Goal: Find specific page/section: Find specific page/section

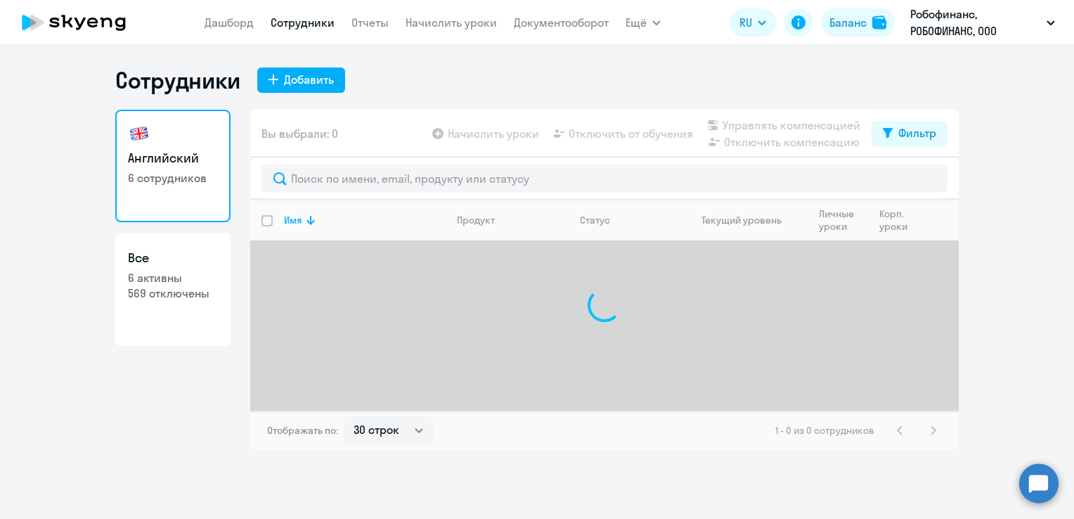
select select "30"
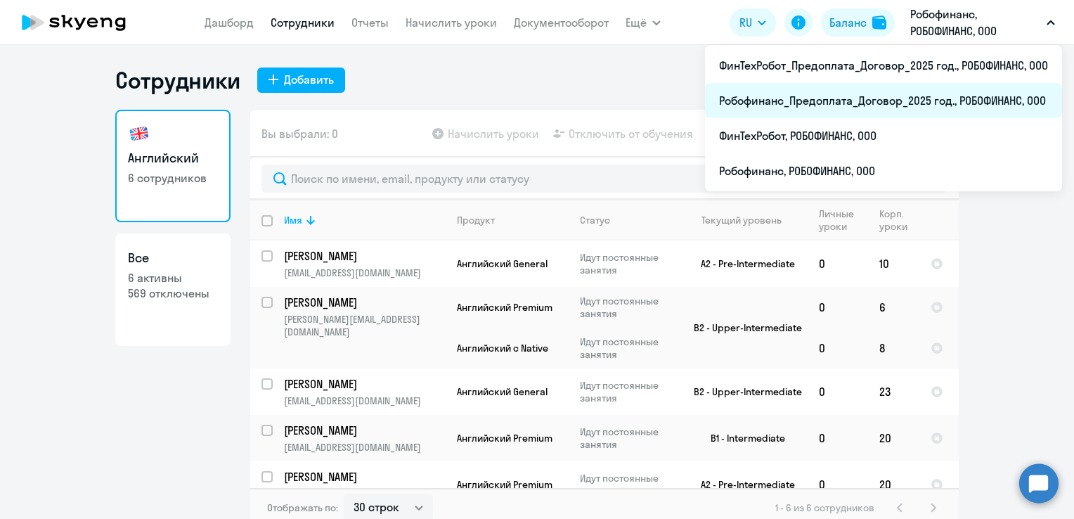
click at [884, 99] on li "Робофинанс_Предоплата_Договор_2025 год., РОБОФИНАНС, ООО" at bounding box center [883, 100] width 357 height 35
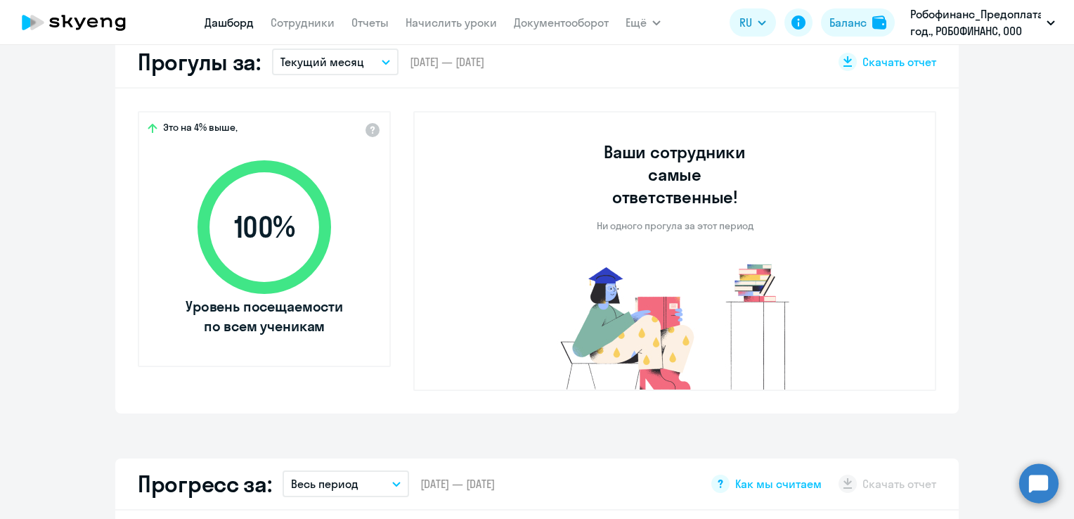
select select "30"
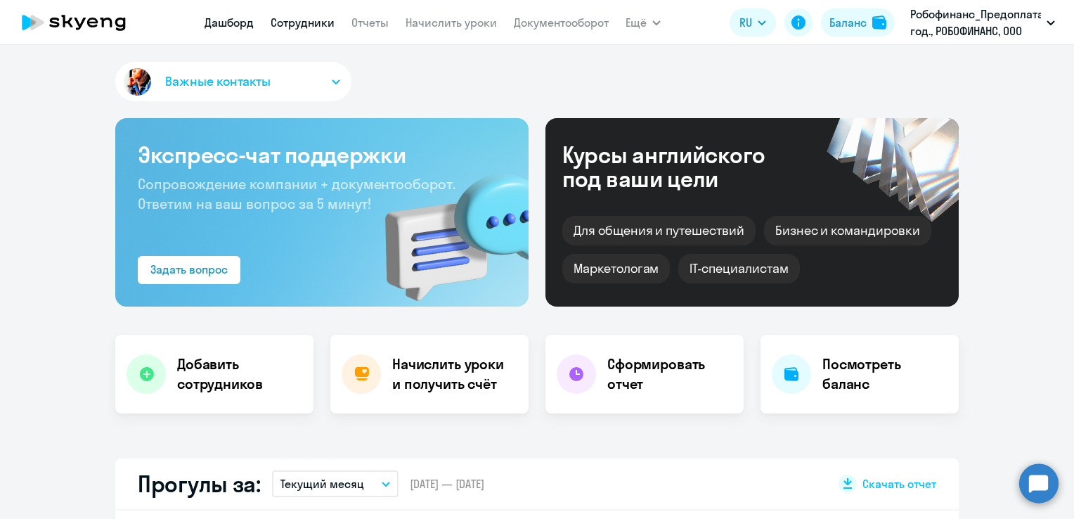
click at [318, 27] on link "Сотрудники" at bounding box center [303, 22] width 64 height 14
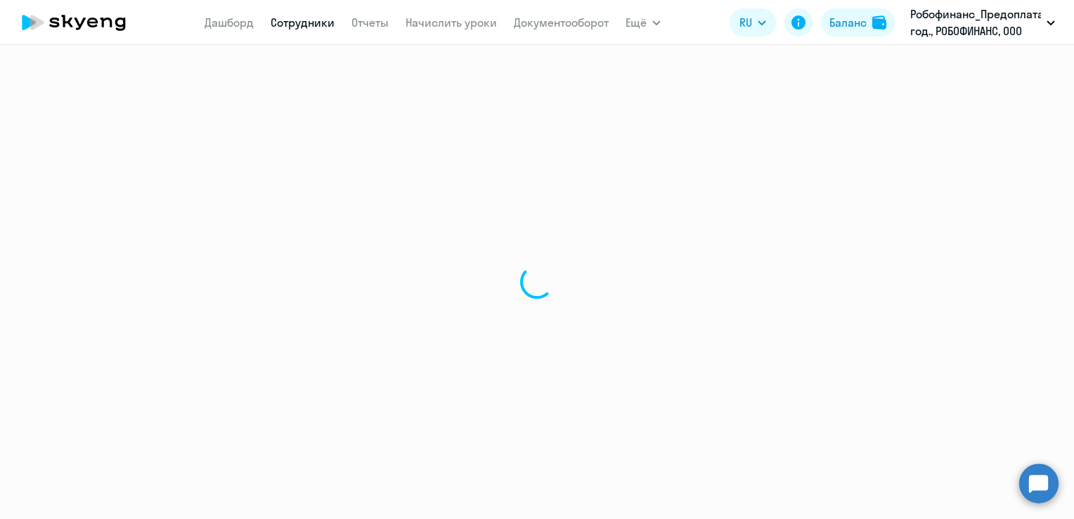
select select "30"
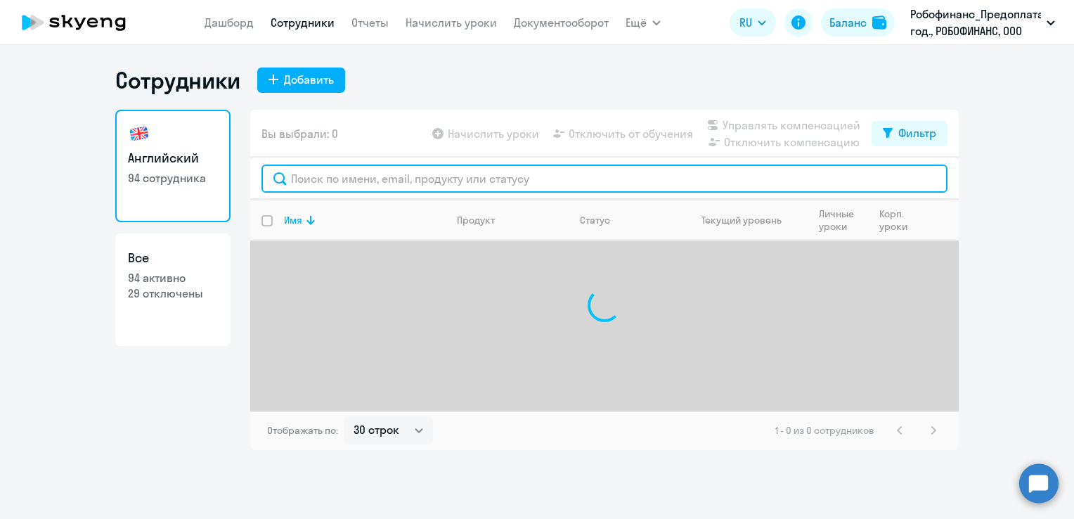
click at [355, 174] on input "text" at bounding box center [604, 178] width 686 height 28
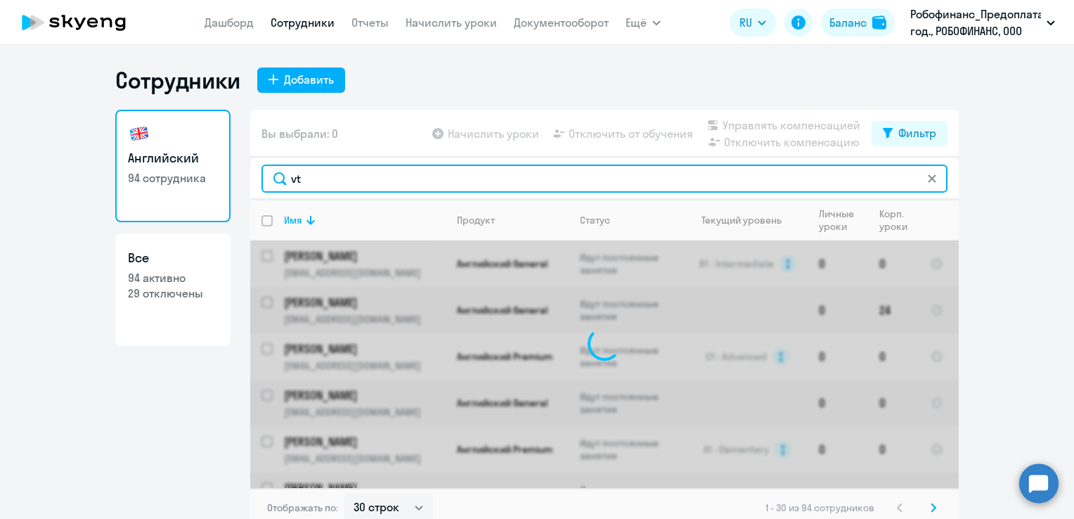
type input "v"
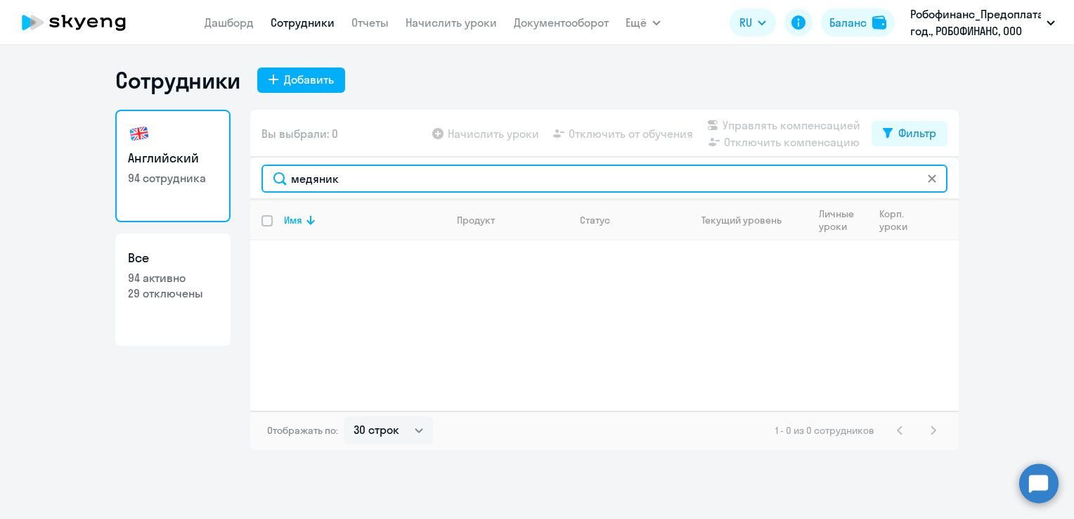
type input "медяник"
